Goal: Navigation & Orientation: Find specific page/section

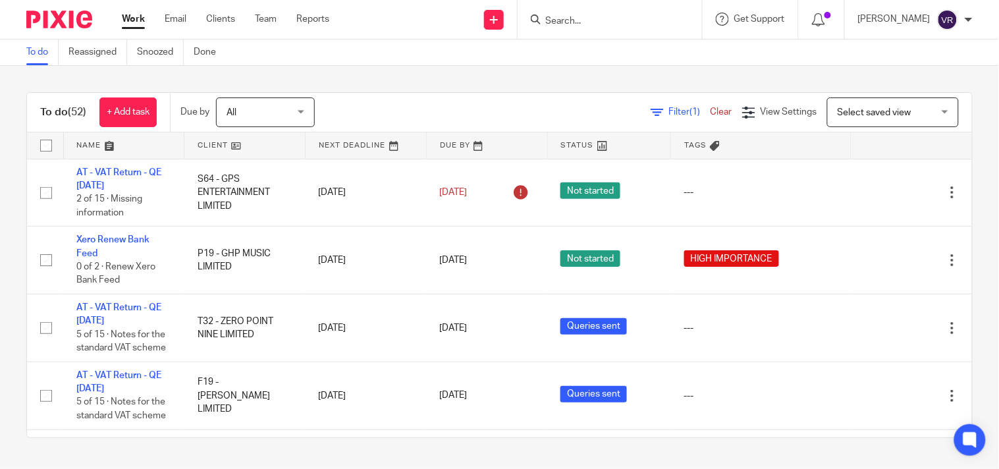
click at [561, 82] on div "To do (52) + Add task Due by All All [DATE] [DATE] This week Next week This mon…" at bounding box center [499, 265] width 999 height 398
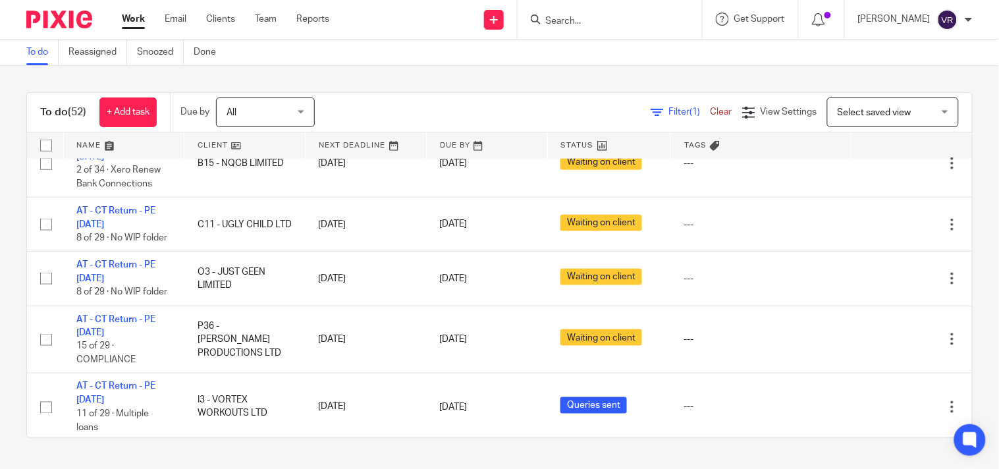
click at [734, 63] on div "To do Reassigned Snoozed Done" at bounding box center [499, 53] width 999 height 26
drag, startPoint x: 795, startPoint y: 74, endPoint x: 814, endPoint y: 68, distance: 20.0
click at [797, 74] on div "To do (52) + Add task Due by All All [DATE] [DATE] This week Next week This mon…" at bounding box center [499, 265] width 999 height 398
click at [892, 68] on div "To do (52) + Add task Due by All All [DATE] [DATE] This week Next week This mon…" at bounding box center [499, 265] width 999 height 398
click at [588, 74] on div "To do (52) + Add task Due by All All [DATE] [DATE] This week Next week This mon…" at bounding box center [499, 265] width 999 height 398
